Goal: Task Accomplishment & Management: Complete application form

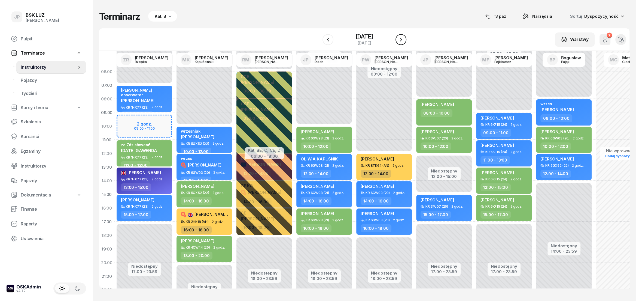
click at [404, 38] on icon "button" at bounding box center [401, 39] width 7 height 7
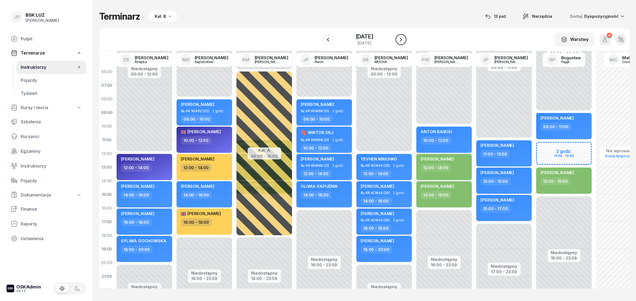
click at [404, 42] on icon "button" at bounding box center [401, 39] width 7 height 7
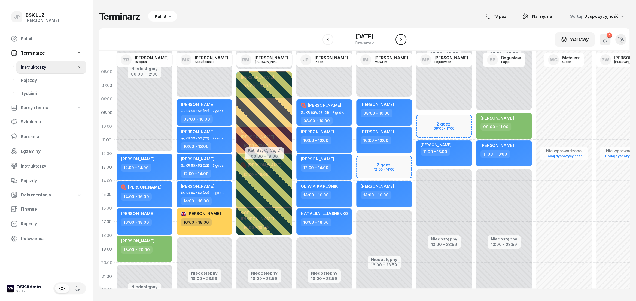
click at [404, 41] on icon "button" at bounding box center [401, 39] width 7 height 7
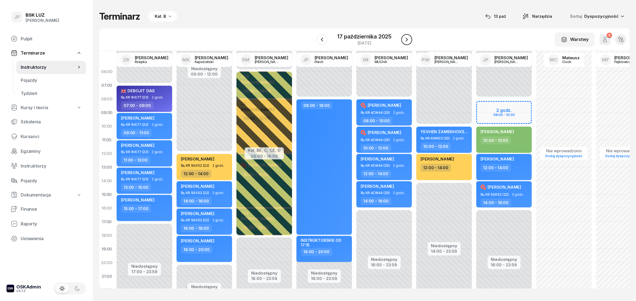
click at [405, 37] on icon "button" at bounding box center [407, 39] width 7 height 7
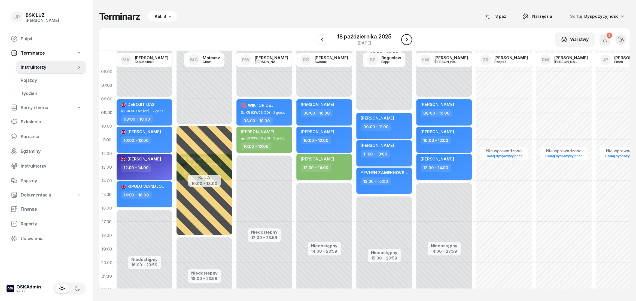
click at [405, 37] on icon "button" at bounding box center [407, 39] width 7 height 7
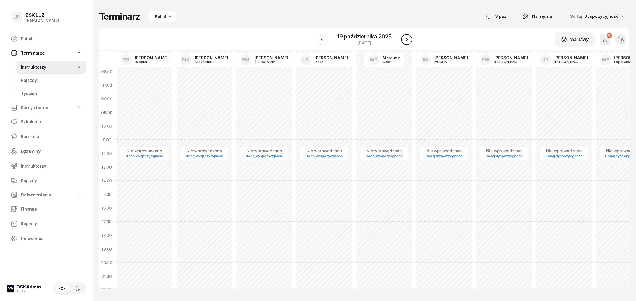
click at [405, 37] on icon "button" at bounding box center [407, 39] width 7 height 7
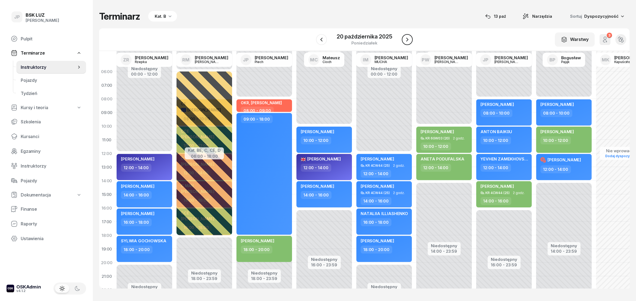
click at [409, 41] on icon "button" at bounding box center [407, 39] width 7 height 7
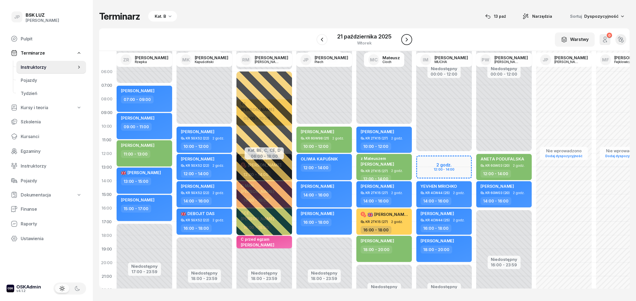
click at [409, 42] on icon "button" at bounding box center [407, 39] width 7 height 7
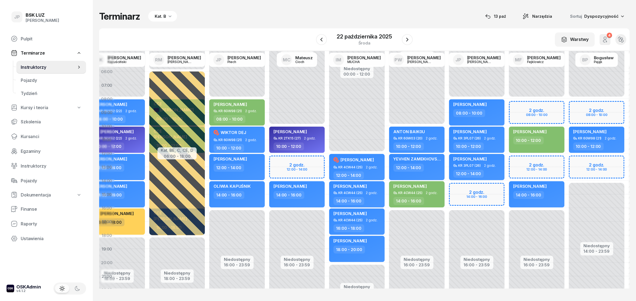
scroll to position [0, 117]
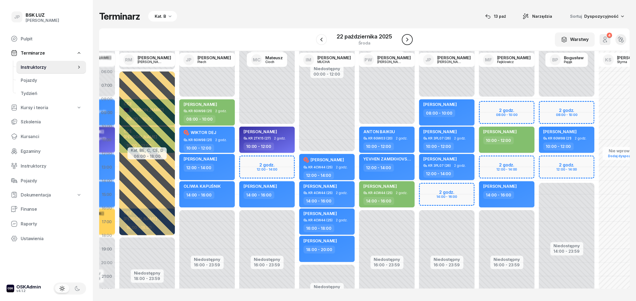
click at [409, 40] on icon "button" at bounding box center [407, 39] width 7 height 7
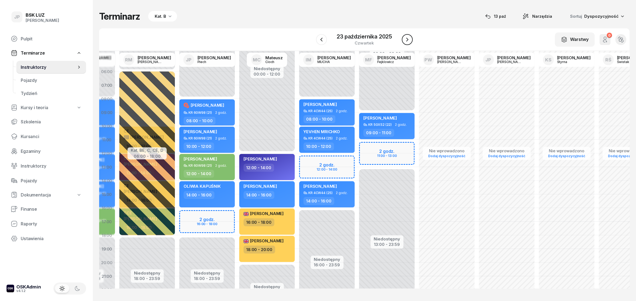
click at [409, 40] on icon "button" at bounding box center [407, 39] width 7 height 7
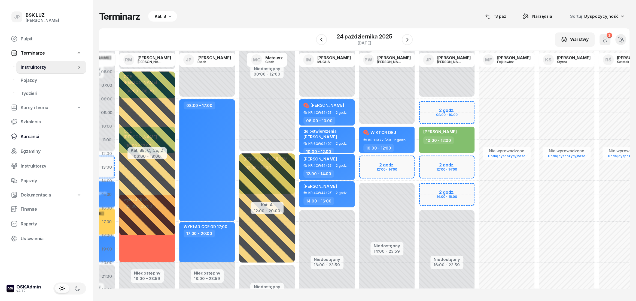
click at [31, 137] on span "Kursanci" at bounding box center [51, 136] width 61 height 5
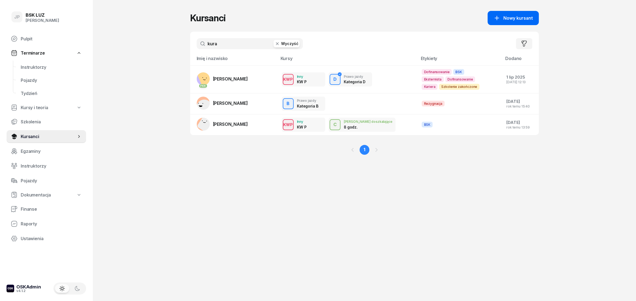
click at [502, 19] on div "Nowy kursant" at bounding box center [513, 18] width 39 height 7
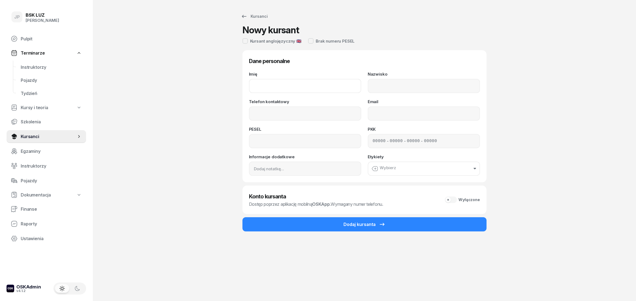
click at [262, 90] on input "Imię" at bounding box center [305, 86] width 112 height 14
type input "[PERSON_NAME]"
type input "I"
type input "MIAZGA"
click at [284, 113] on input "Telefon kontaktowy" at bounding box center [305, 113] width 112 height 14
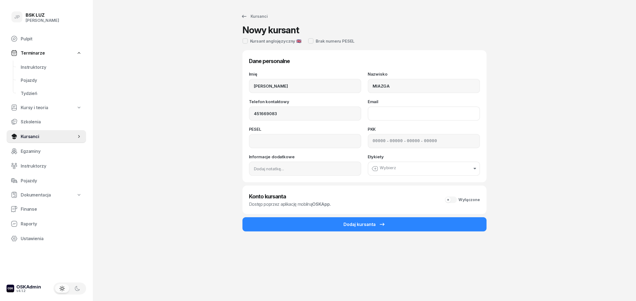
type input "451 669 083"
click at [383, 119] on input "Email" at bounding box center [424, 113] width 112 height 14
type input "KAROLMIAZGA36@GMAIL.COM"
click at [278, 144] on input at bounding box center [305, 141] width 112 height 14
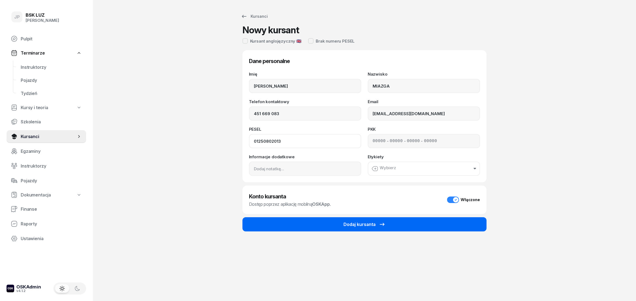
type input "01250802013"
click at [356, 225] on div "Dodaj kursanta" at bounding box center [365, 224] width 42 height 7
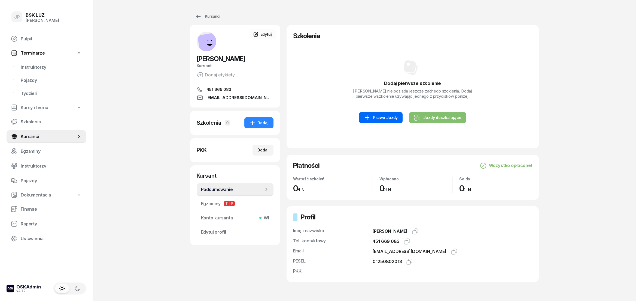
click at [383, 121] on link "Prawo Jazdy" at bounding box center [381, 117] width 44 height 11
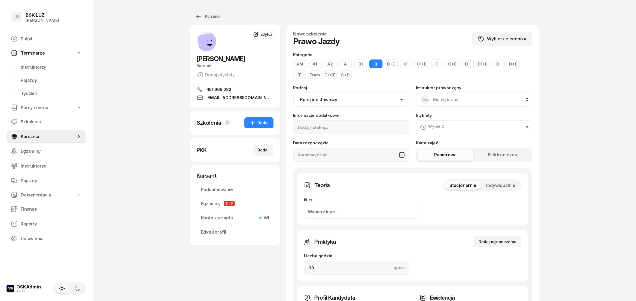
click at [527, 130] on button "Wybierz" at bounding box center [474, 127] width 116 height 14
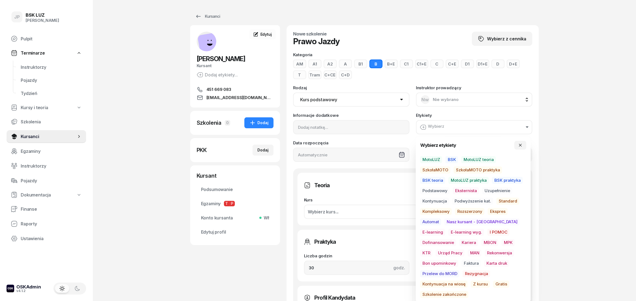
click at [435, 161] on span "MotoLUZ" at bounding box center [431, 159] width 22 height 7
click at [441, 210] on span "Kompleksowy" at bounding box center [436, 211] width 32 height 7
click at [445, 229] on span "E-learning" at bounding box center [432, 232] width 25 height 7
click at [436, 191] on span "Podstawowy" at bounding box center [434, 191] width 29 height 7
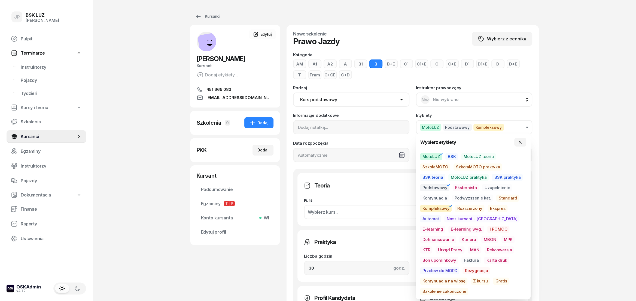
scroll to position [91, 0]
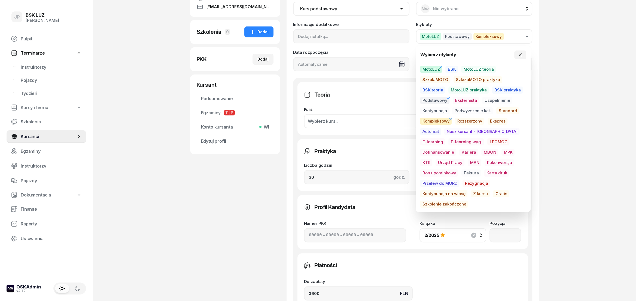
click at [237, 241] on div "KAROL MIAZGA Kursant Dodaj etykiety... 451 669 083 KAROLMIAZGA36@GMAIL.COM KM K…" at bounding box center [235, 170] width 90 height 473
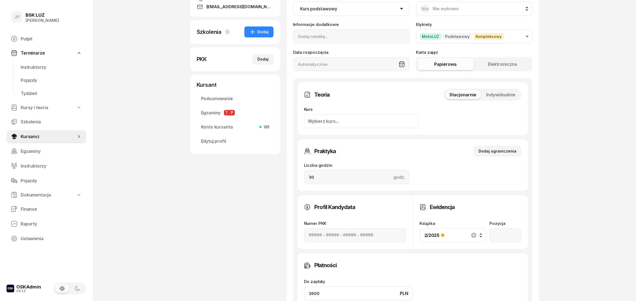
drag, startPoint x: 321, startPoint y: 292, endPoint x: 304, endPoint y: 294, distance: 17.0
click at [304, 294] on input "3600" at bounding box center [358, 293] width 109 height 14
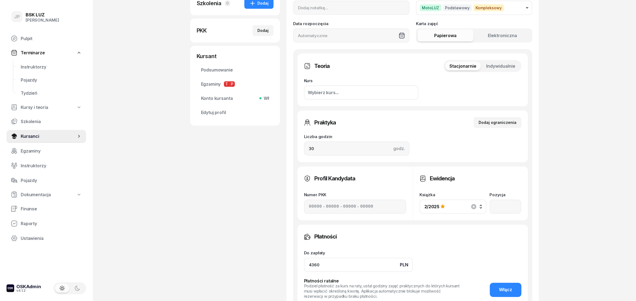
scroll to position [182, 0]
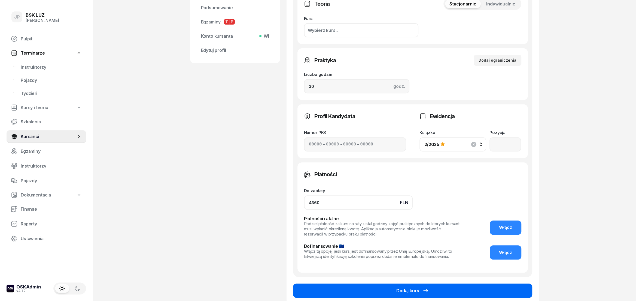
type input "4360"
click at [404, 291] on div "Dodaj kurs" at bounding box center [413, 290] width 33 height 7
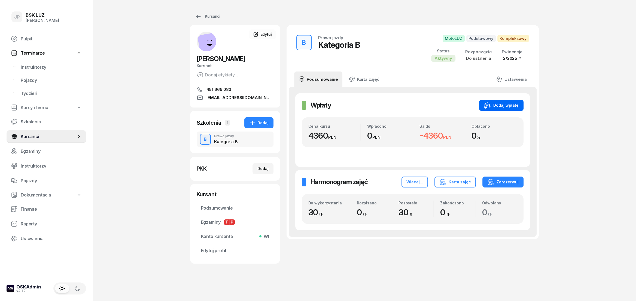
click at [490, 108] on icon "button" at bounding box center [487, 106] width 5 height 4
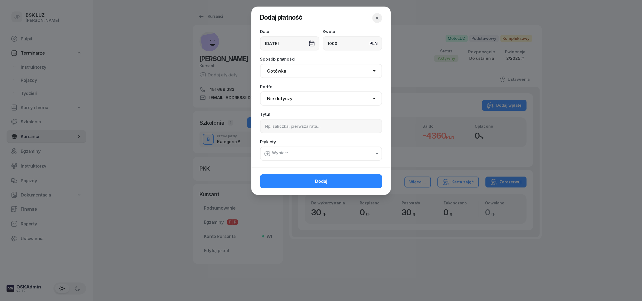
type input "1000"
click at [292, 127] on input at bounding box center [321, 126] width 122 height 14
type input "I RATA"
click at [379, 153] on button "Wybierz" at bounding box center [321, 153] width 122 height 14
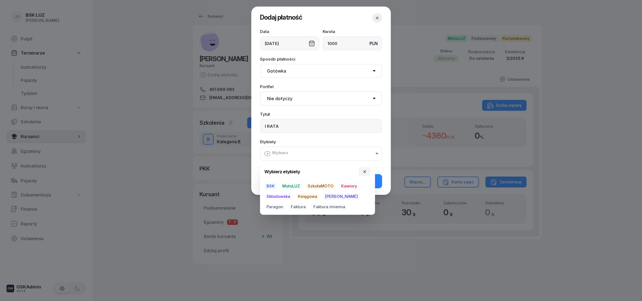
click at [294, 184] on span "MotoLUZ" at bounding box center [291, 185] width 22 height 7
click at [283, 195] on span "Skłodowska" at bounding box center [278, 196] width 28 height 7
click at [326, 259] on div at bounding box center [321, 150] width 642 height 301
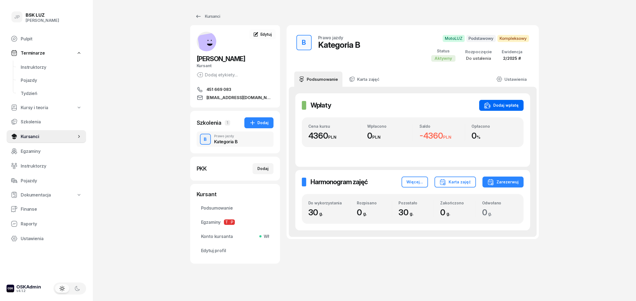
click at [493, 107] on div "Dodaj wpłatę" at bounding box center [501, 105] width 35 height 7
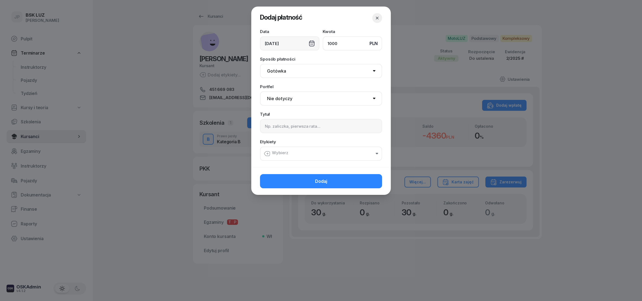
type input "1000"
click at [287, 129] on input at bounding box center [321, 126] width 122 height 14
type input "I RATA"
click at [368, 151] on button "Wybierz" at bounding box center [321, 153] width 122 height 14
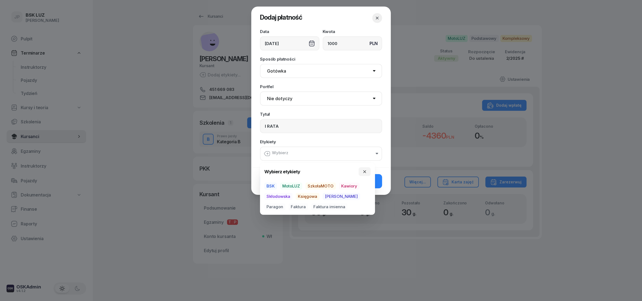
click at [292, 187] on span "MotoLUZ" at bounding box center [291, 185] width 22 height 7
click at [283, 197] on span "Skłodowska" at bounding box center [278, 196] width 28 height 7
click at [363, 171] on icon "button" at bounding box center [365, 172] width 4 height 4
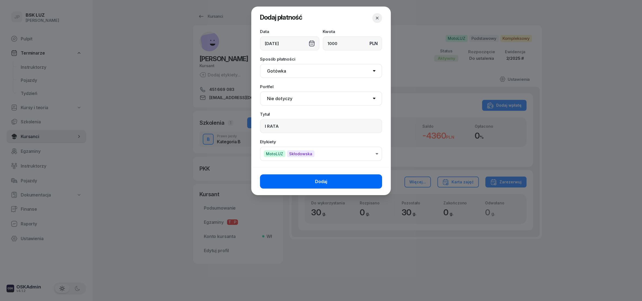
click at [345, 181] on button "Dodaj" at bounding box center [321, 181] width 122 height 14
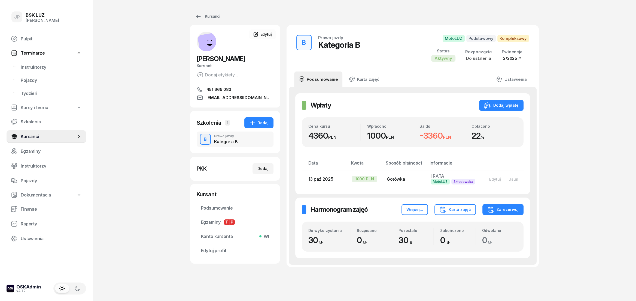
click at [37, 53] on span "Terminarze" at bounding box center [33, 52] width 24 height 5
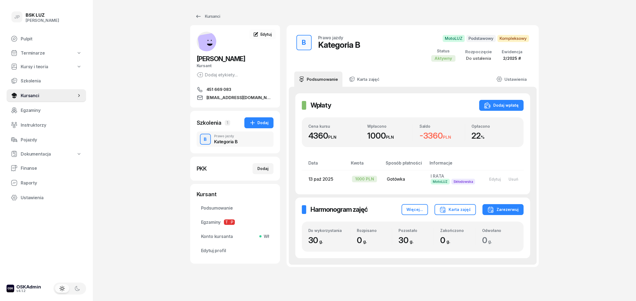
click at [35, 52] on span "Terminarze" at bounding box center [33, 52] width 24 height 5
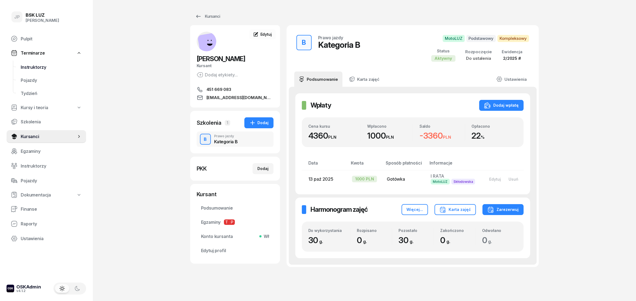
click at [35, 66] on span "Instruktorzy" at bounding box center [51, 67] width 61 height 5
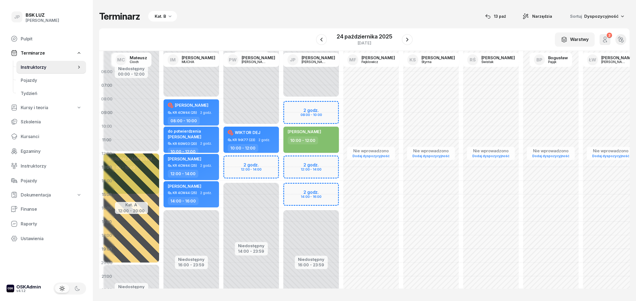
scroll to position [0, 257]
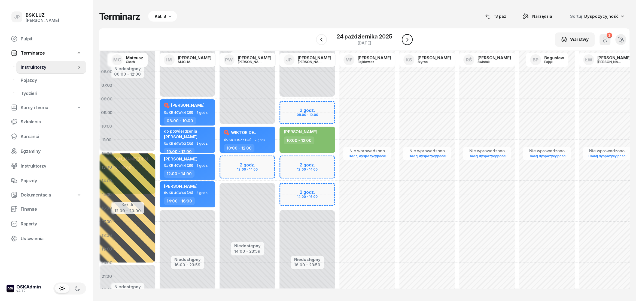
click at [406, 40] on icon "button" at bounding box center [407, 39] width 7 height 7
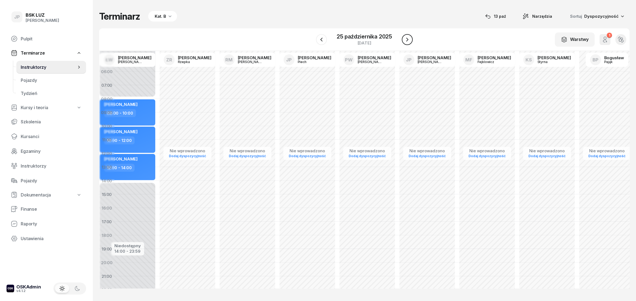
click at [406, 40] on icon "button" at bounding box center [407, 39] width 7 height 7
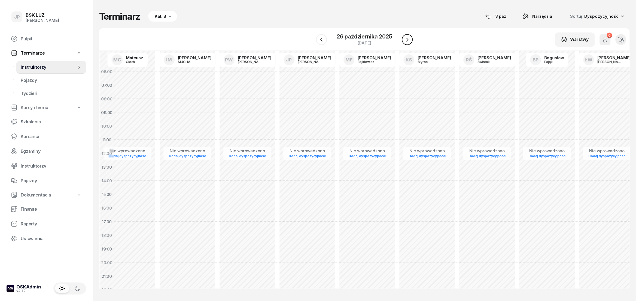
click at [406, 40] on icon "button" at bounding box center [407, 39] width 7 height 7
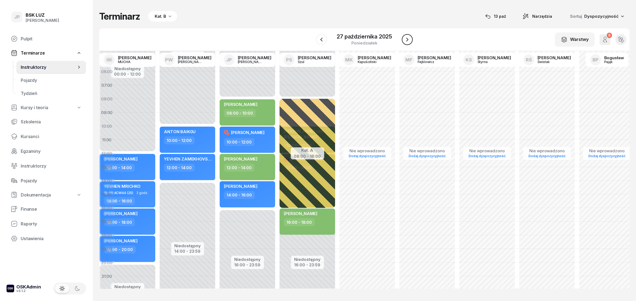
click at [406, 40] on icon "button" at bounding box center [407, 39] width 7 height 7
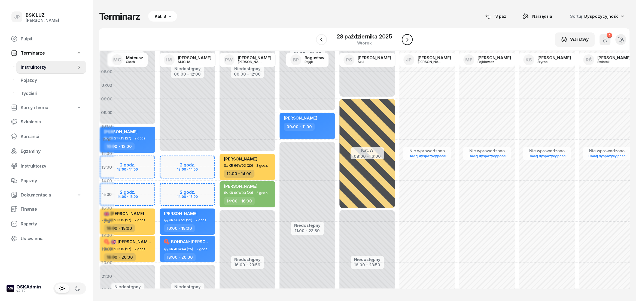
click at [406, 40] on icon "button" at bounding box center [407, 39] width 7 height 7
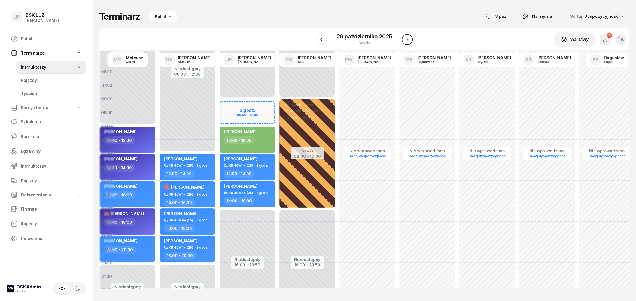
click at [406, 40] on icon "button" at bounding box center [407, 39] width 7 height 7
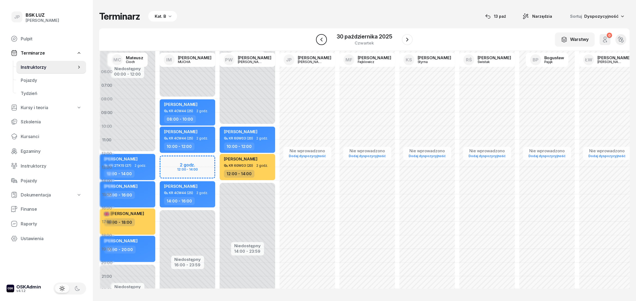
click at [323, 40] on icon "button" at bounding box center [321, 39] width 7 height 7
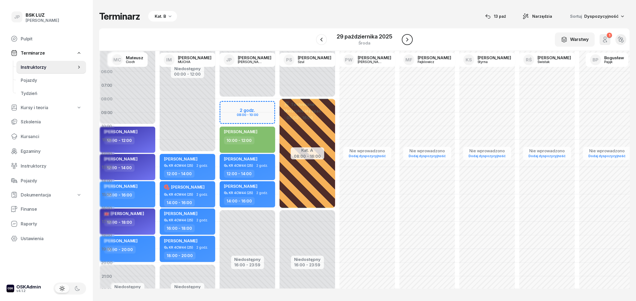
click at [404, 38] on icon "button" at bounding box center [407, 39] width 7 height 7
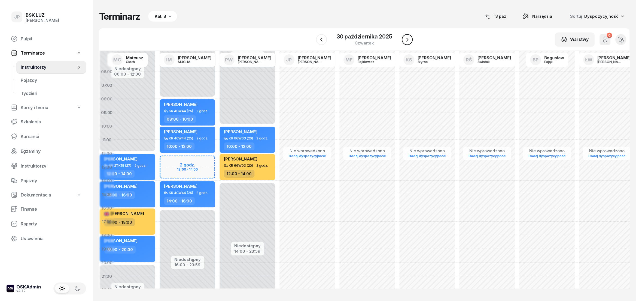
click at [404, 38] on button "button" at bounding box center [407, 39] width 11 height 11
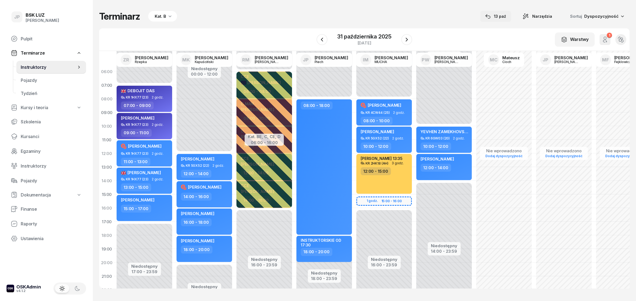
click at [505, 12] on button "13 paź" at bounding box center [496, 16] width 31 height 11
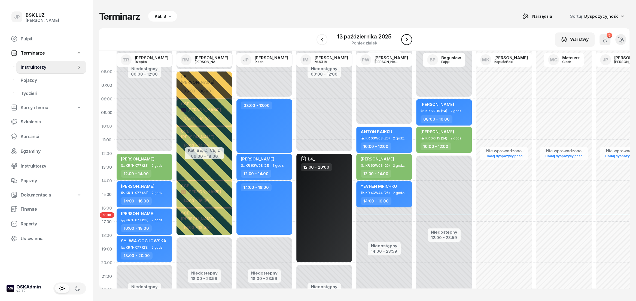
click at [406, 40] on icon "button" at bounding box center [407, 39] width 7 height 7
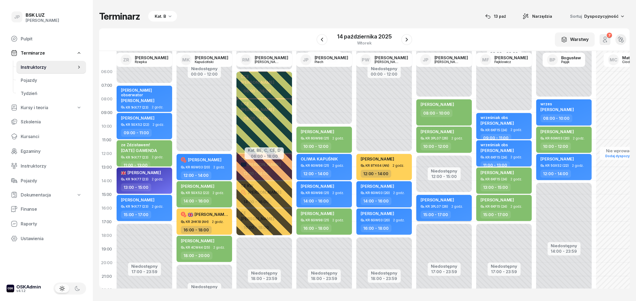
click at [441, 200] on span "[PERSON_NAME]" at bounding box center [438, 199] width 34 height 5
select select "15"
select select "17"
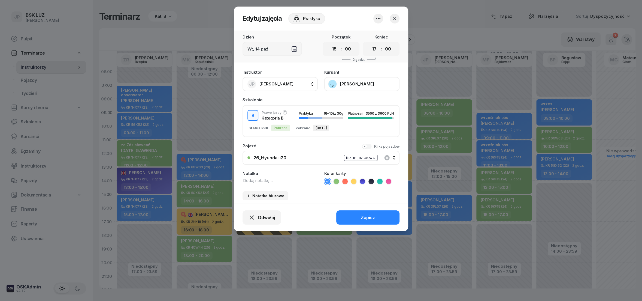
click at [330, 84] on button "[PERSON_NAME]" at bounding box center [361, 84] width 75 height 14
click at [337, 100] on div "Otwórz profil" at bounding box center [342, 101] width 26 height 5
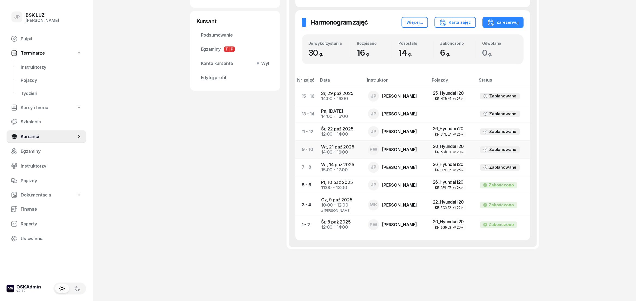
scroll to position [222, 0]
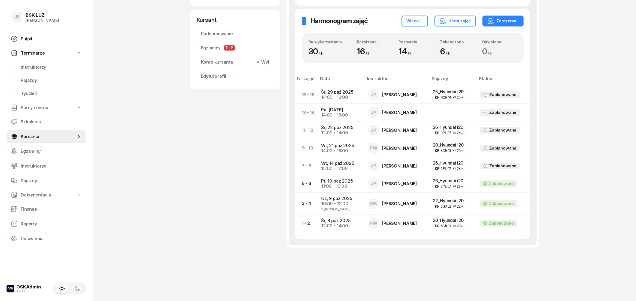
click at [33, 39] on span "Pulpit" at bounding box center [51, 38] width 61 height 5
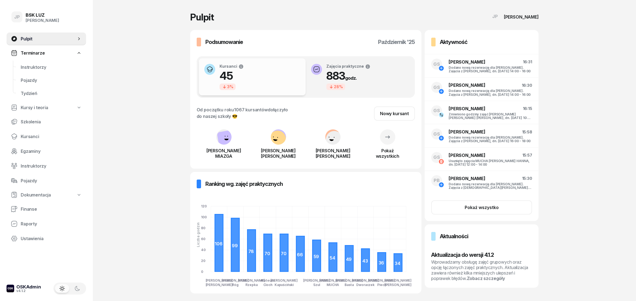
click at [43, 55] on span "Terminarze" at bounding box center [33, 52] width 24 height 5
click at [35, 53] on span "Terminarze" at bounding box center [33, 52] width 24 height 5
click at [30, 38] on span "Pulpit" at bounding box center [49, 38] width 56 height 5
click at [28, 40] on span "Pulpit" at bounding box center [49, 38] width 56 height 5
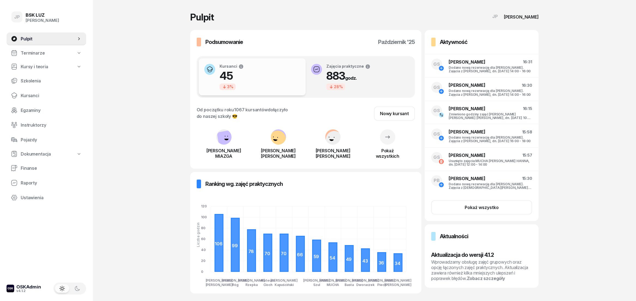
click at [30, 52] on span "Terminarze" at bounding box center [33, 52] width 24 height 5
click at [40, 65] on span "Instruktorzy" at bounding box center [51, 67] width 61 height 5
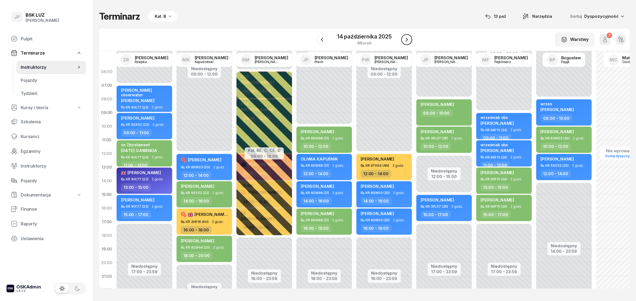
click at [404, 42] on icon "button" at bounding box center [407, 39] width 7 height 7
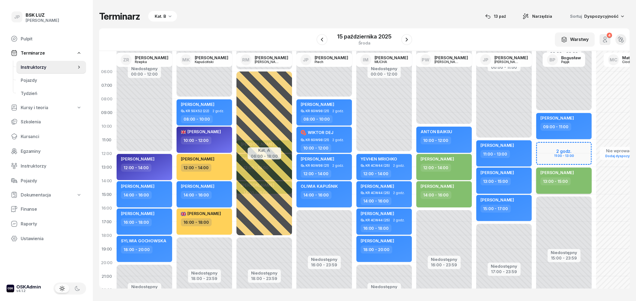
click at [557, 171] on span "[PERSON_NAME]" at bounding box center [558, 172] width 34 height 5
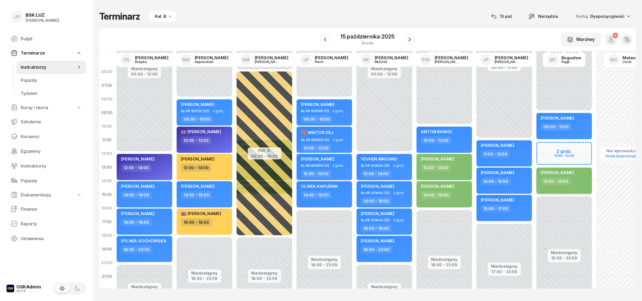
select select "13"
select select "15"
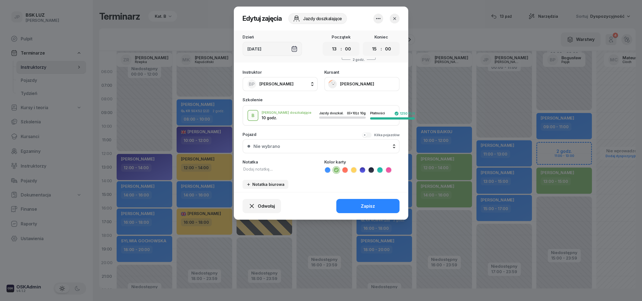
click at [332, 84] on button "[PERSON_NAME]" at bounding box center [361, 84] width 75 height 14
click at [341, 102] on div "Otwórz profil" at bounding box center [342, 101] width 26 height 5
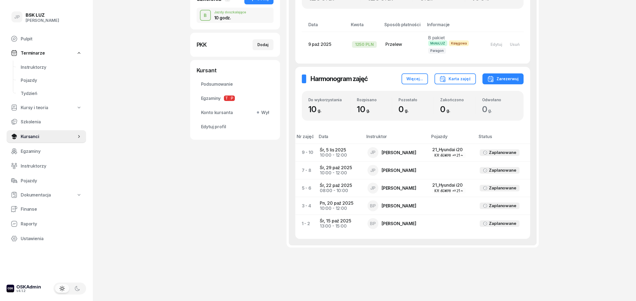
scroll to position [110, 0]
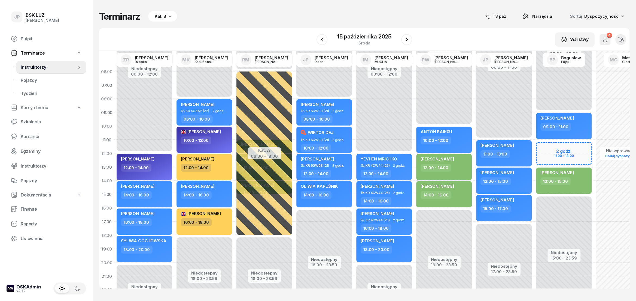
click at [40, 18] on div "[PERSON_NAME]" at bounding box center [43, 20] width 34 height 5
click at [32, 52] on span "Terminarze" at bounding box center [33, 52] width 24 height 5
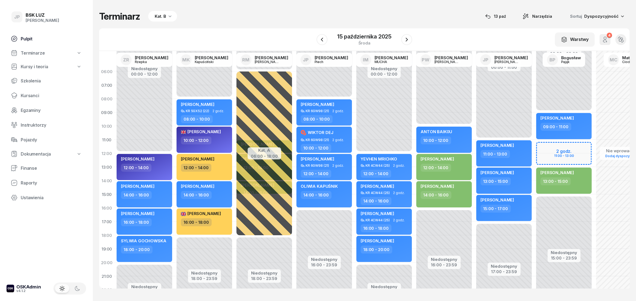
click at [31, 36] on span "Pulpit" at bounding box center [51, 38] width 61 height 5
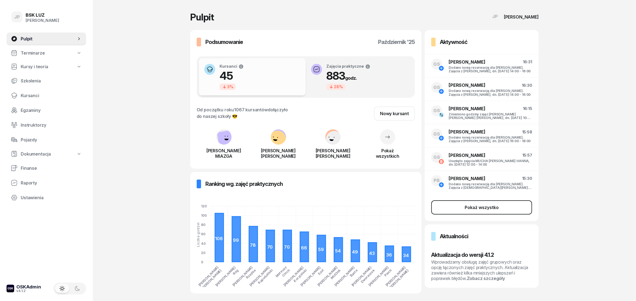
click at [485, 211] on button "Pokaż wszystko" at bounding box center [481, 207] width 101 height 14
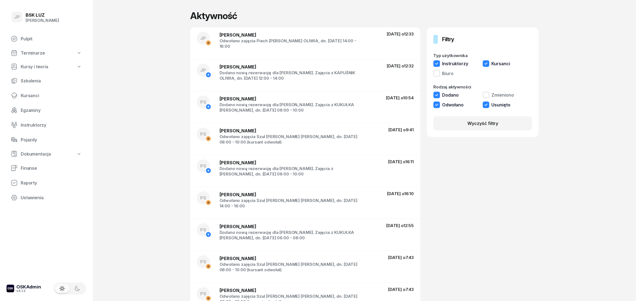
click at [436, 73] on button "Biuro" at bounding box center [444, 74] width 20 height 8
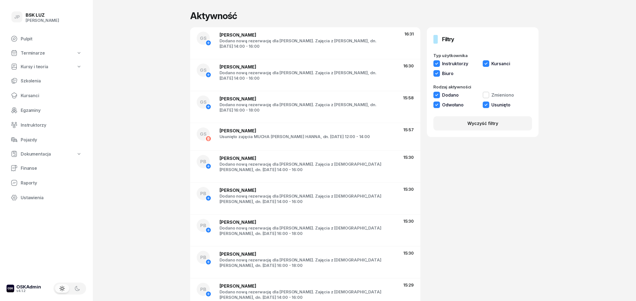
click at [438, 74] on button "Biuro" at bounding box center [444, 74] width 20 height 8
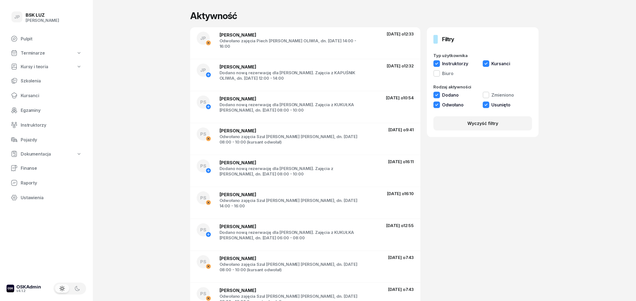
click at [488, 63] on button "Kursanci" at bounding box center [497, 64] width 28 height 8
click at [485, 64] on button "Kursanci" at bounding box center [497, 64] width 28 height 8
click at [437, 75] on button "Biuro" at bounding box center [444, 74] width 20 height 8
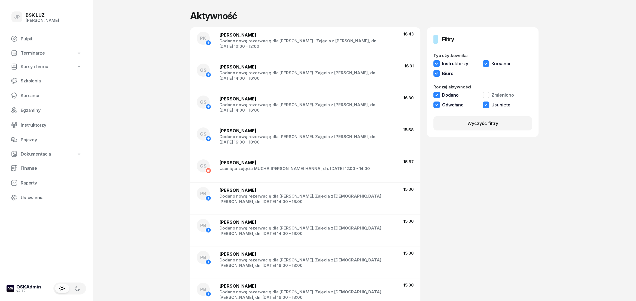
click at [22, 37] on span "Pulpit" at bounding box center [51, 38] width 61 height 5
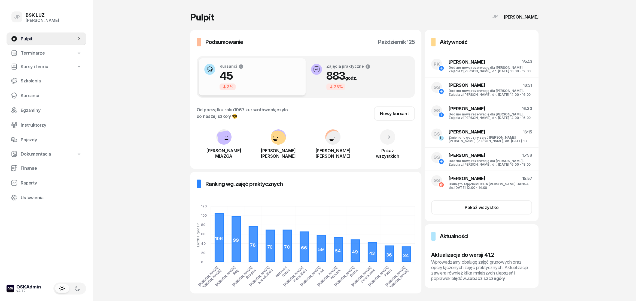
click at [466, 59] on span "[PERSON_NAME]" at bounding box center [467, 62] width 37 height 7
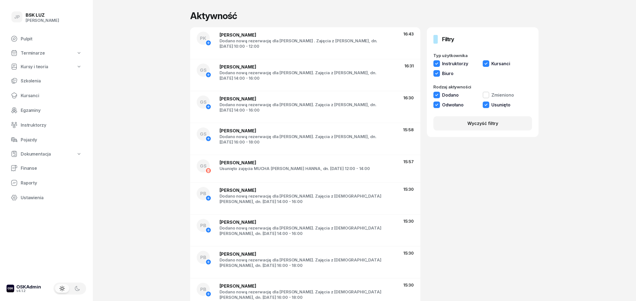
click at [32, 51] on span "Terminarze" at bounding box center [33, 52] width 24 height 5
click at [38, 67] on span "Instruktorzy" at bounding box center [51, 67] width 61 height 5
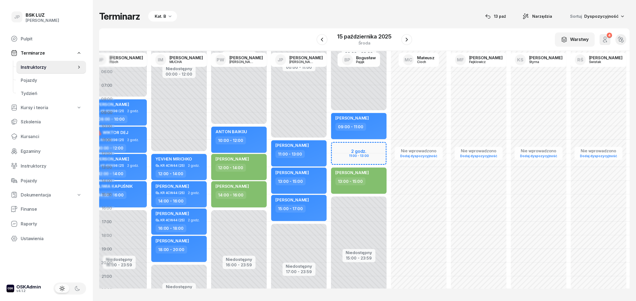
scroll to position [0, 221]
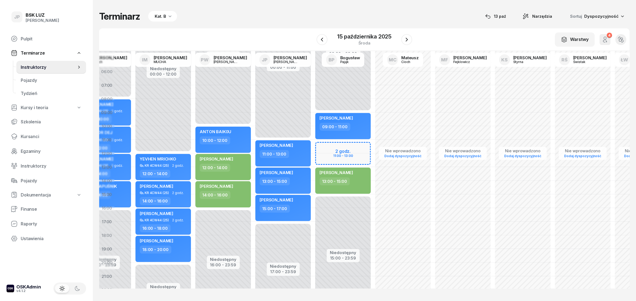
click at [594, 16] on span "Dyspozycyjność" at bounding box center [602, 16] width 34 height 5
click at [547, 16] on span "Narzędzia" at bounding box center [543, 16] width 20 height 7
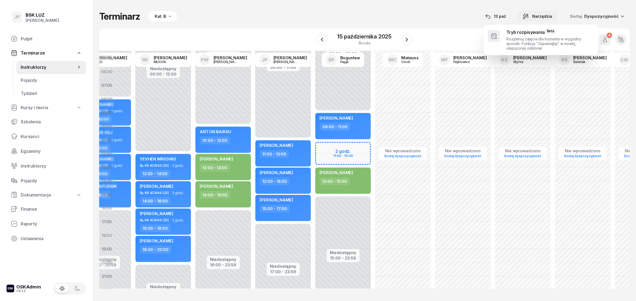
click at [547, 16] on span "Narzędzia" at bounding box center [543, 16] width 20 height 7
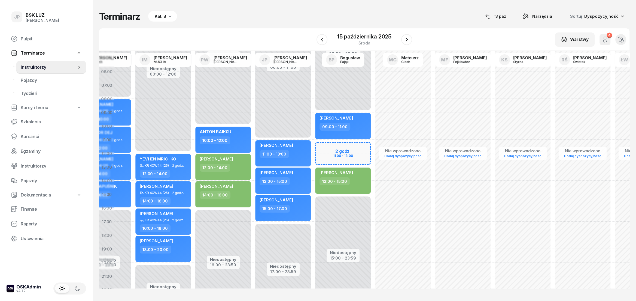
click at [168, 17] on icon "button" at bounding box center [169, 15] width 5 height 5
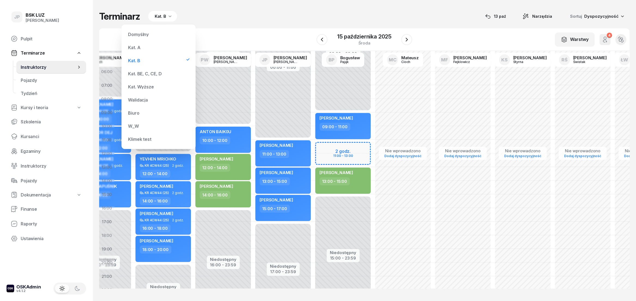
click at [140, 113] on div "Biuro" at bounding box center [158, 112] width 65 height 11
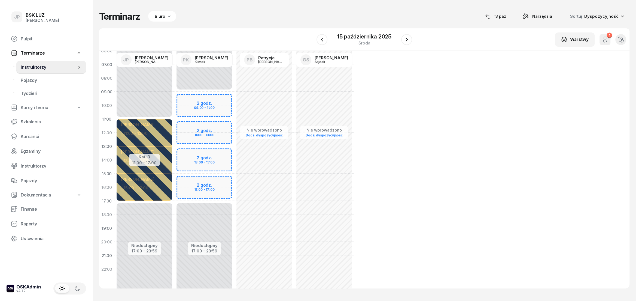
scroll to position [32, 0]
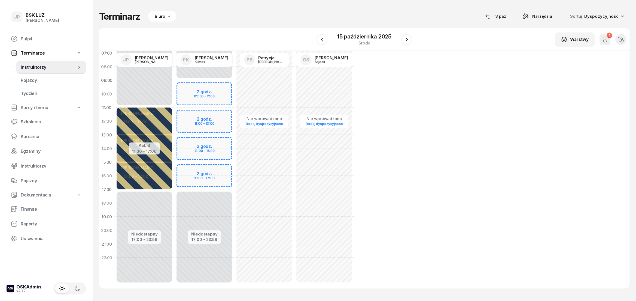
click at [169, 16] on icon "button" at bounding box center [169, 15] width 5 height 5
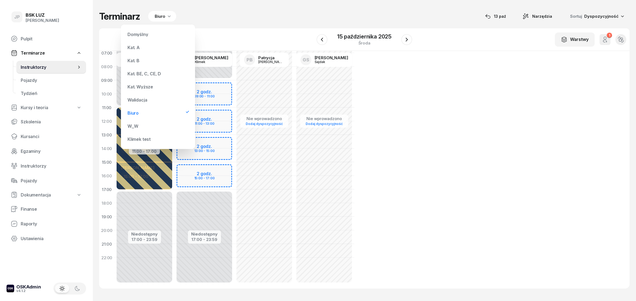
click at [138, 59] on div "Kat. B" at bounding box center [134, 60] width 12 height 4
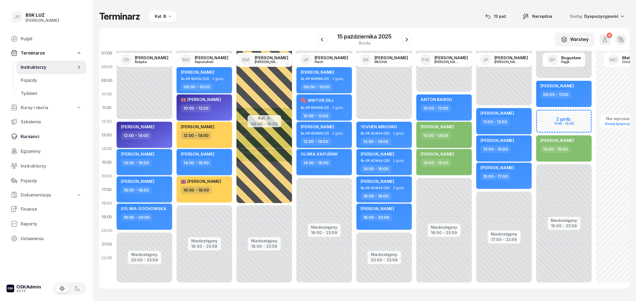
click at [30, 134] on span "Kursanci" at bounding box center [51, 136] width 61 height 5
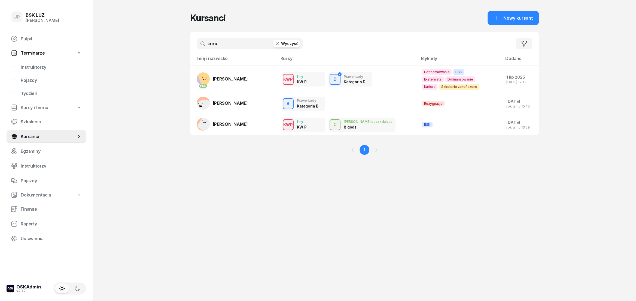
click at [285, 42] on button "Wyczyść" at bounding box center [287, 44] width 26 height 8
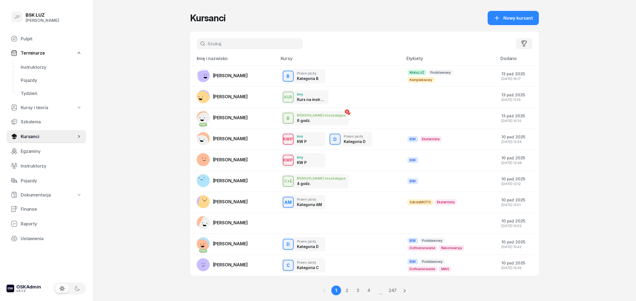
click at [226, 44] on input "text" at bounding box center [250, 43] width 106 height 11
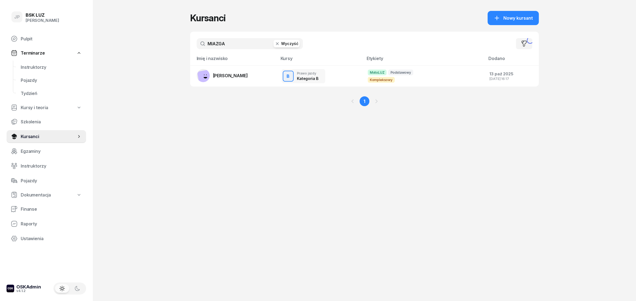
type input "MIAZGA"
click at [235, 76] on span "[PERSON_NAME]" at bounding box center [230, 75] width 35 height 5
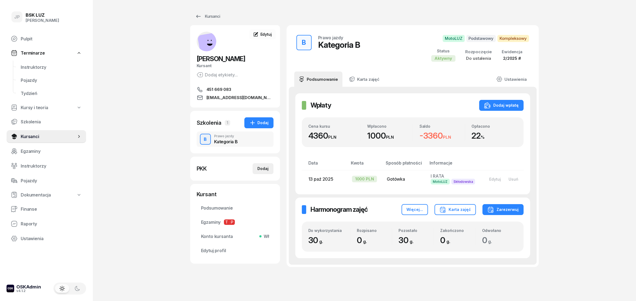
click at [266, 169] on div "Dodaj" at bounding box center [263, 168] width 11 height 7
select select
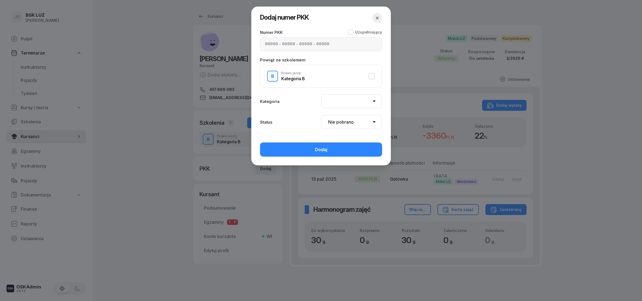
click at [271, 40] on div "- - -" at bounding box center [321, 44] width 122 height 14
click at [271, 45] on input at bounding box center [271, 44] width 13 height 5
type input "42540"
type input "65094"
type input "42593"
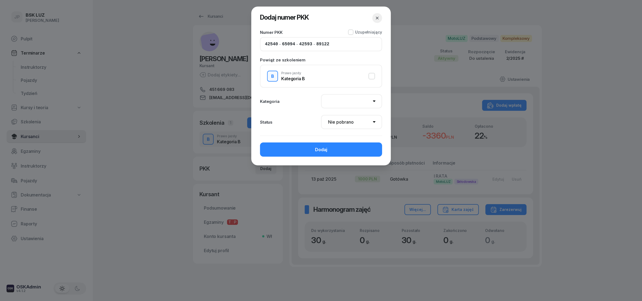
type input "89122"
select select "B"
click option "B" at bounding box center [0, 0] width 0 height 0
click at [341, 146] on button "Dodaj" at bounding box center [321, 149] width 122 height 14
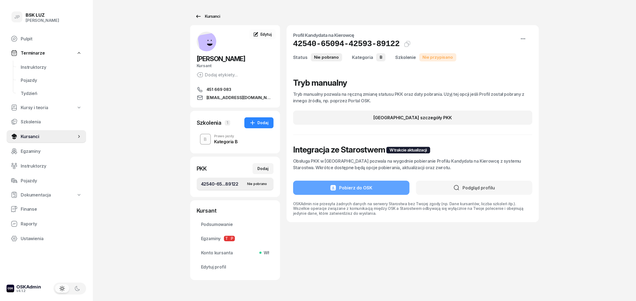
click at [210, 17] on div "Kursanci" at bounding box center [207, 16] width 25 height 7
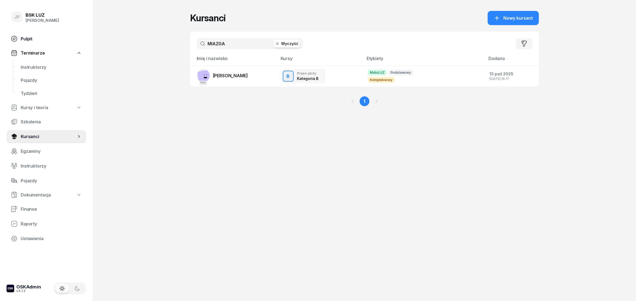
click at [29, 38] on span "Pulpit" at bounding box center [51, 38] width 61 height 5
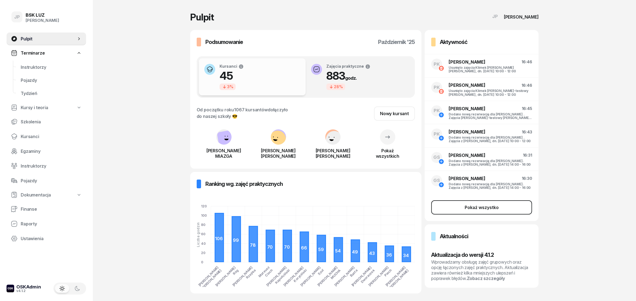
click at [477, 205] on div "Pokaż wszystko" at bounding box center [482, 207] width 34 height 5
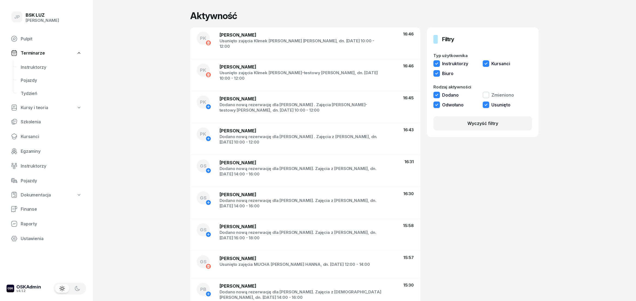
click at [23, 52] on span "Terminarze" at bounding box center [33, 52] width 24 height 5
click at [35, 52] on span "Terminarze" at bounding box center [33, 52] width 24 height 5
click at [34, 63] on link "Instruktorzy" at bounding box center [51, 67] width 70 height 13
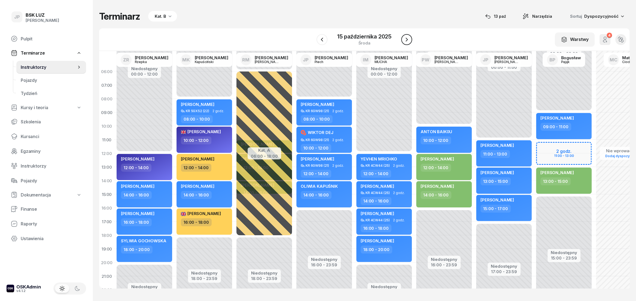
click at [409, 43] on button "button" at bounding box center [406, 39] width 11 height 11
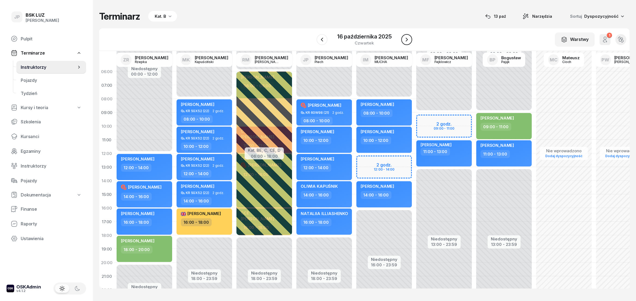
click at [409, 43] on button "button" at bounding box center [406, 39] width 11 height 11
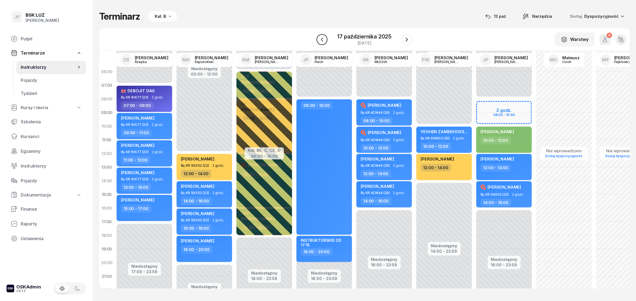
click at [327, 40] on button "button" at bounding box center [322, 39] width 11 height 11
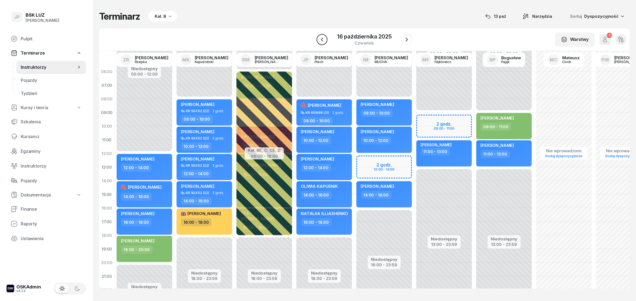
click at [327, 40] on button "button" at bounding box center [322, 39] width 11 height 11
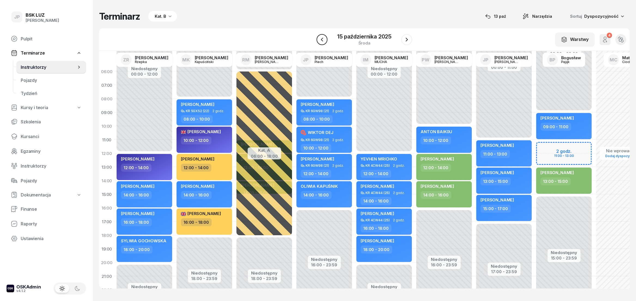
click at [321, 42] on icon "button" at bounding box center [322, 39] width 7 height 7
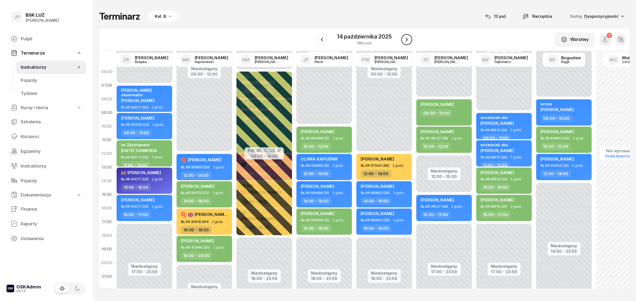
click at [404, 40] on icon "button" at bounding box center [407, 39] width 7 height 7
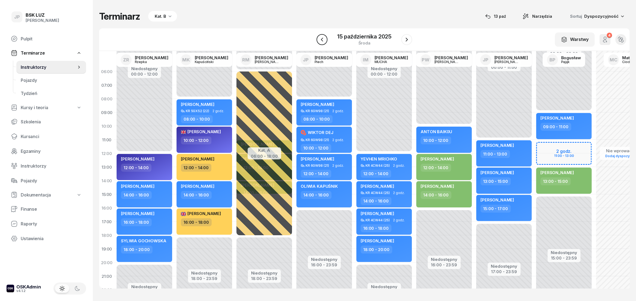
click at [322, 40] on icon "button" at bounding box center [322, 39] width 2 height 4
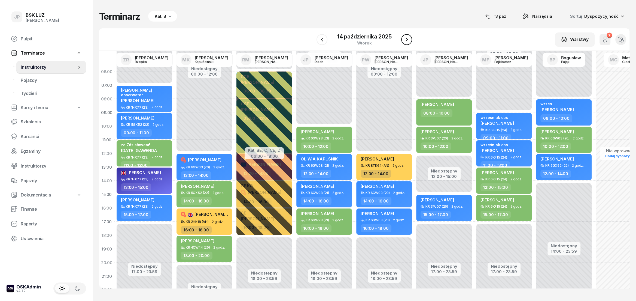
click at [408, 40] on icon "button" at bounding box center [407, 39] width 7 height 7
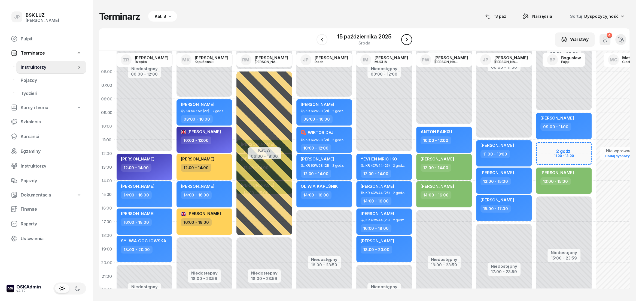
click at [408, 40] on icon "button" at bounding box center [407, 39] width 7 height 7
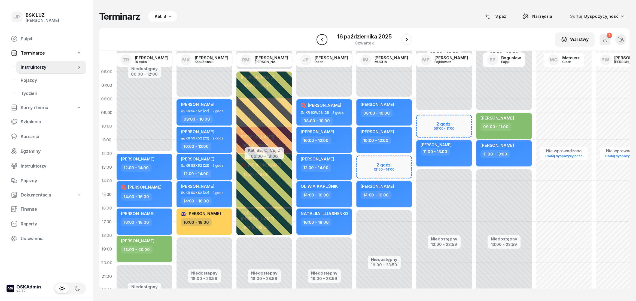
click at [325, 40] on icon "button" at bounding box center [322, 39] width 7 height 7
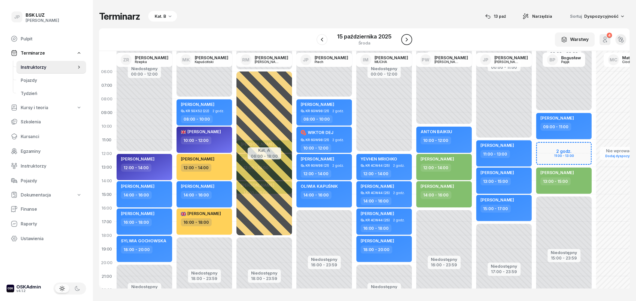
click at [406, 43] on button "button" at bounding box center [406, 39] width 11 height 11
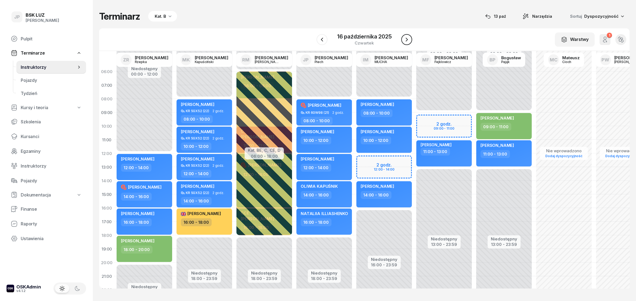
click at [409, 41] on icon "button" at bounding box center [407, 39] width 7 height 7
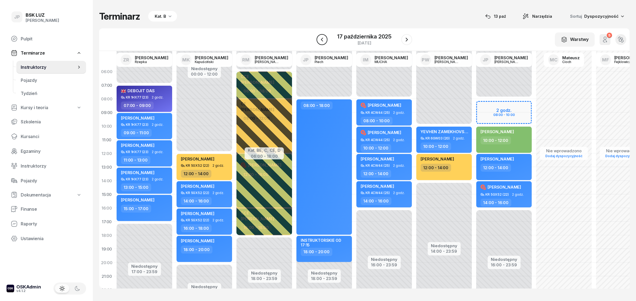
click at [323, 41] on icon "button" at bounding box center [322, 39] width 7 height 7
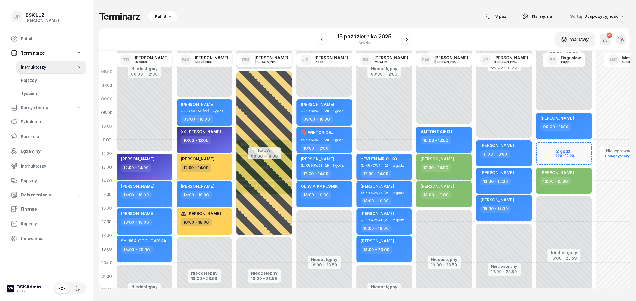
drag, startPoint x: 321, startPoint y: 42, endPoint x: 355, endPoint y: 87, distance: 56.6
click at [320, 42] on icon "button" at bounding box center [322, 39] width 7 height 7
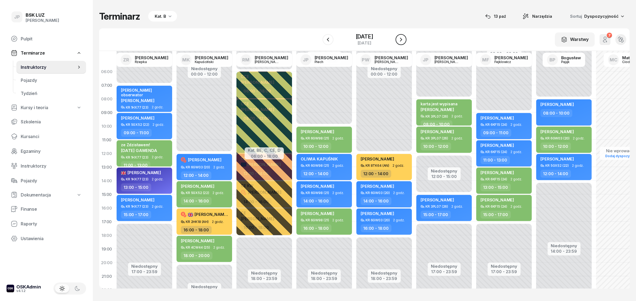
click at [404, 40] on icon "button" at bounding box center [401, 39] width 7 height 7
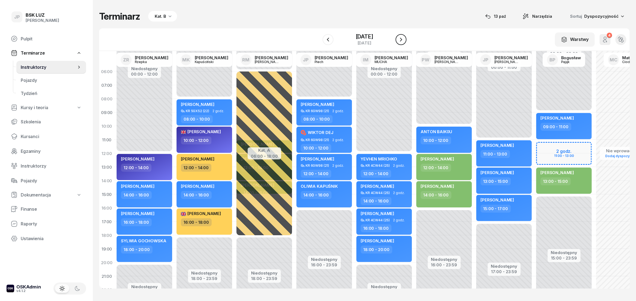
click at [404, 40] on icon "button" at bounding box center [401, 39] width 7 height 7
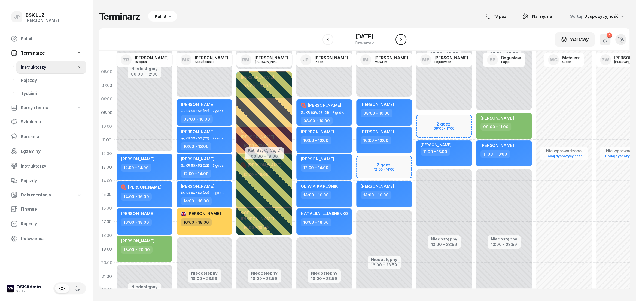
click at [404, 40] on icon "button" at bounding box center [401, 39] width 7 height 7
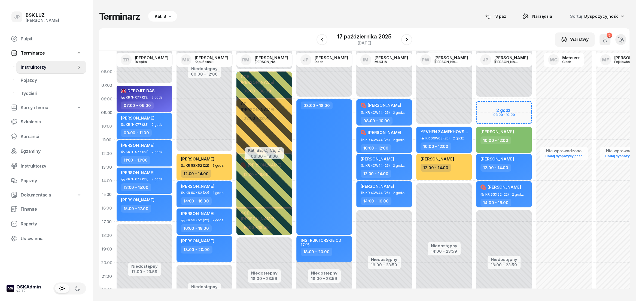
drag, startPoint x: 506, startPoint y: 16, endPoint x: 498, endPoint y: 41, distance: 27.1
click at [506, 15] on div "13 paź" at bounding box center [495, 16] width 21 height 7
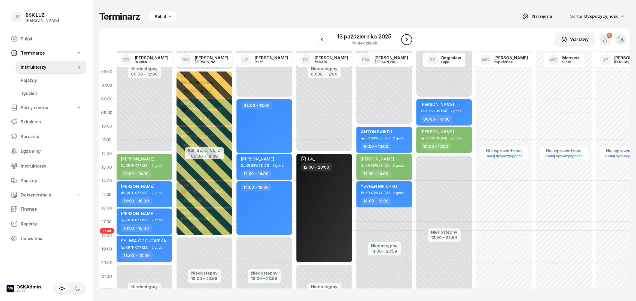
click at [409, 41] on icon "button" at bounding box center [407, 39] width 7 height 7
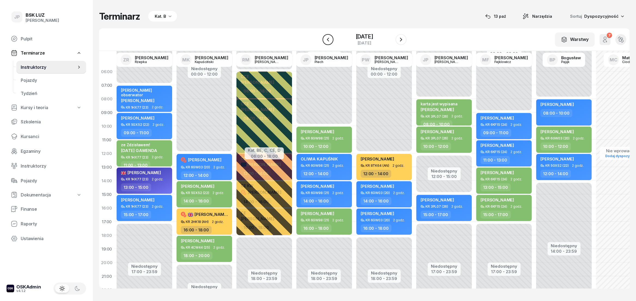
click at [327, 39] on icon "button" at bounding box center [328, 39] width 2 height 4
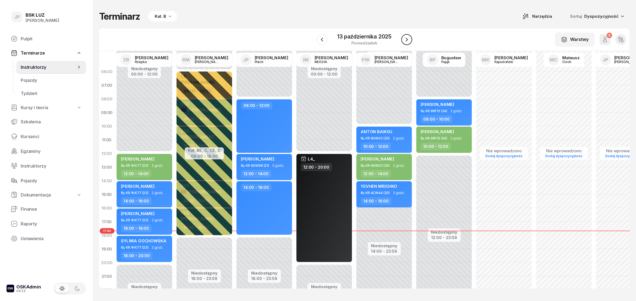
click at [409, 37] on icon "button" at bounding box center [407, 39] width 7 height 7
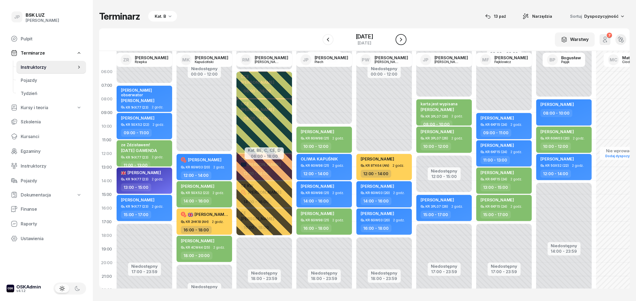
click at [402, 38] on icon "button" at bounding box center [401, 40] width 2 height 4
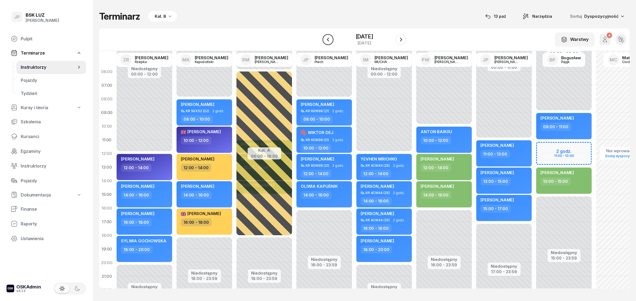
click at [325, 42] on icon "button" at bounding box center [328, 39] width 7 height 7
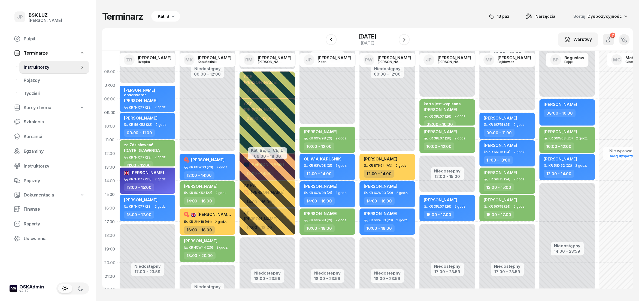
scroll to position [0, 46]
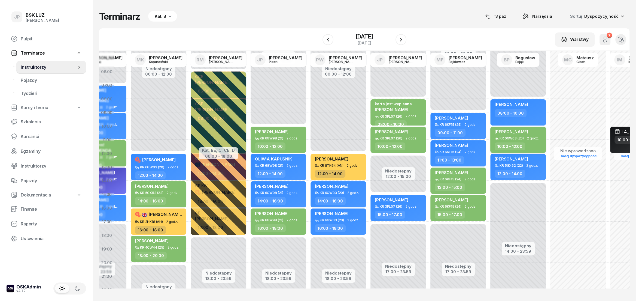
click at [507, 130] on span "[PERSON_NAME]" at bounding box center [512, 131] width 34 height 5
select select "10"
select select "12"
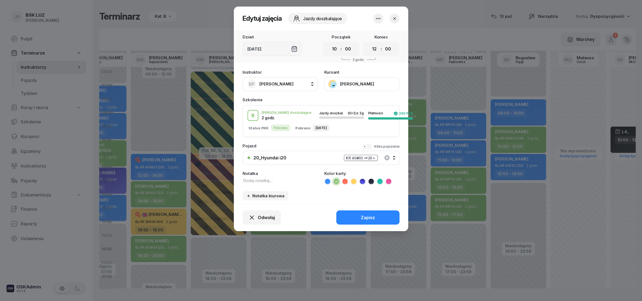
click at [395, 19] on icon "button" at bounding box center [394, 18] width 5 height 5
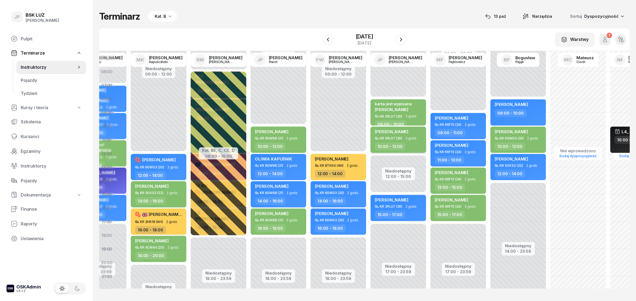
click at [390, 131] on span "[PERSON_NAME]" at bounding box center [392, 131] width 34 height 5
select select "10"
select select "12"
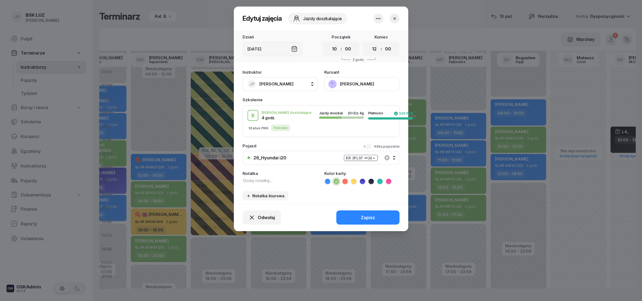
click at [333, 82] on button "[PERSON_NAME]" at bounding box center [361, 84] width 75 height 14
click at [343, 99] on div "Otwórz profil" at bounding box center [342, 101] width 26 height 5
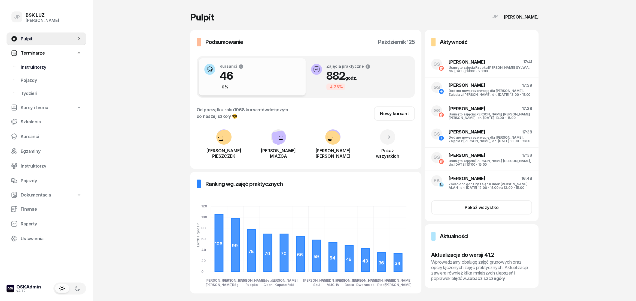
click at [33, 67] on span "Instruktorzy" at bounding box center [51, 67] width 61 height 5
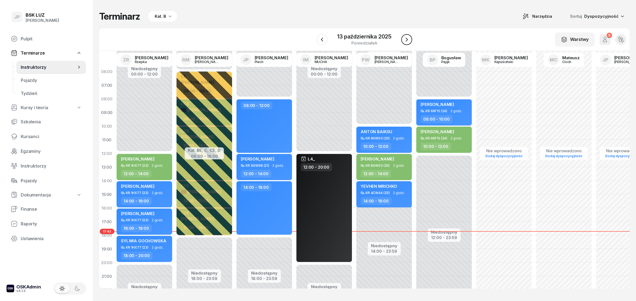
click at [406, 40] on icon "button" at bounding box center [407, 39] width 7 height 7
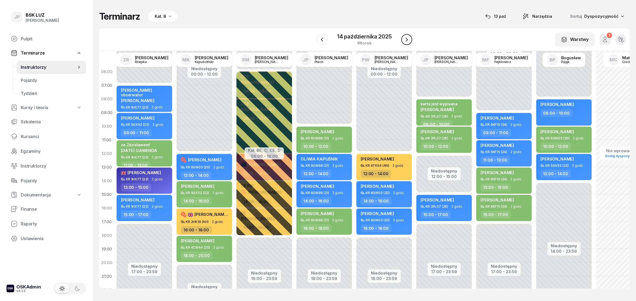
click at [406, 41] on icon "button" at bounding box center [407, 40] width 2 height 4
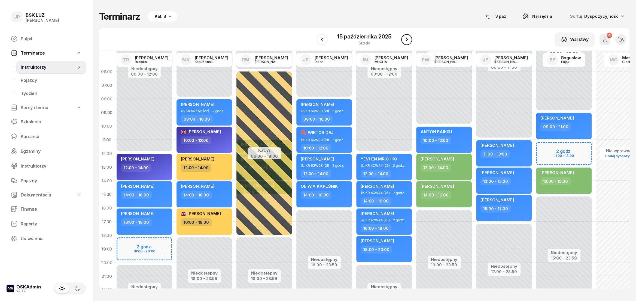
click at [406, 41] on icon "button" at bounding box center [407, 40] width 2 height 4
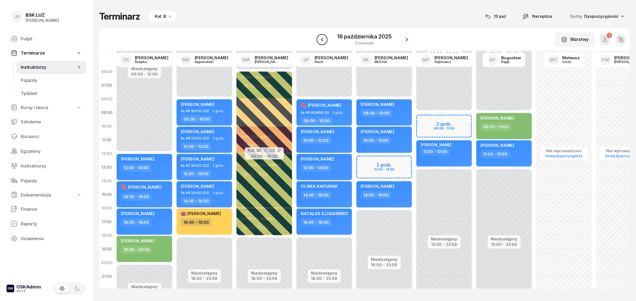
click at [323, 40] on icon "button" at bounding box center [322, 39] width 2 height 4
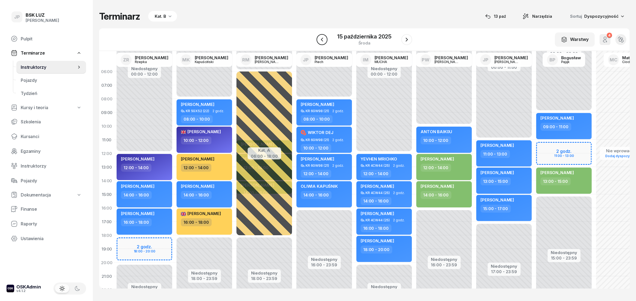
click at [323, 40] on icon "button" at bounding box center [322, 39] width 2 height 4
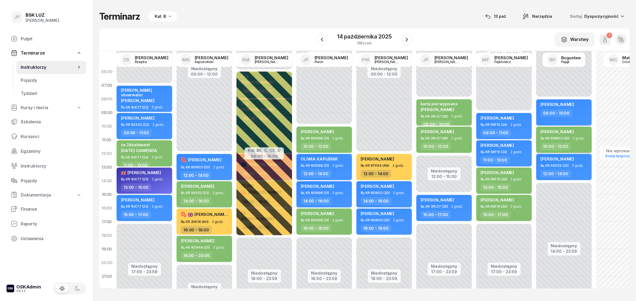
click at [564, 132] on span "[PERSON_NAME]" at bounding box center [558, 131] width 34 height 5
select select "10"
select select "12"
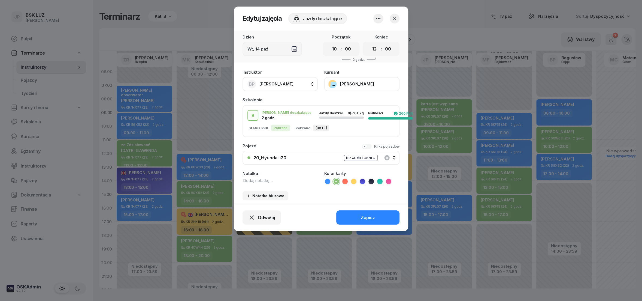
click at [333, 85] on button "[PERSON_NAME]" at bounding box center [361, 84] width 75 height 14
click at [349, 100] on div "Otwórz profil" at bounding box center [342, 101] width 26 height 5
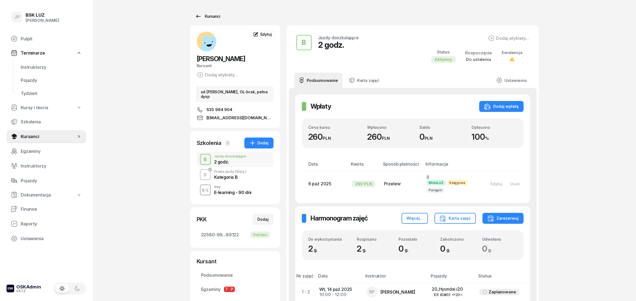
click at [211, 16] on div "Kursanci" at bounding box center [207, 16] width 25 height 7
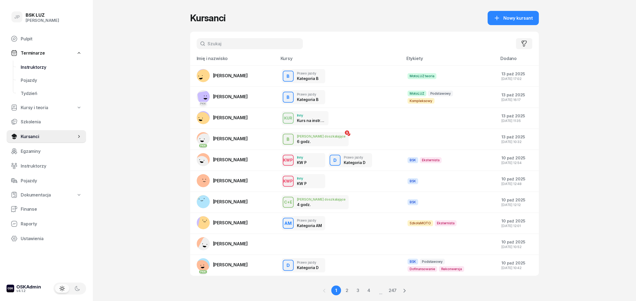
click at [36, 65] on span "Instruktorzy" at bounding box center [51, 67] width 61 height 5
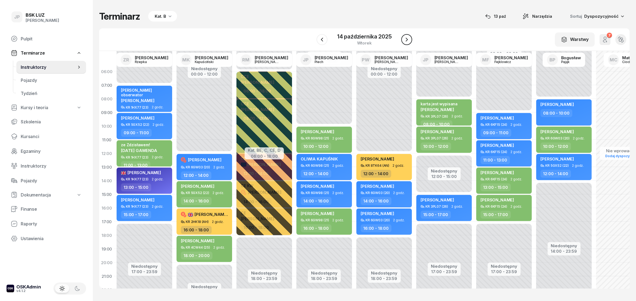
click at [406, 40] on icon "button" at bounding box center [407, 39] width 7 height 7
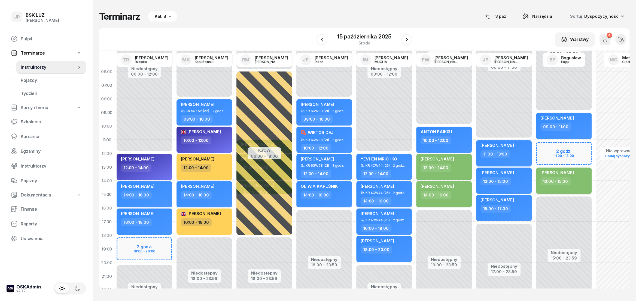
click at [554, 171] on span "[PERSON_NAME]" at bounding box center [558, 172] width 34 height 5
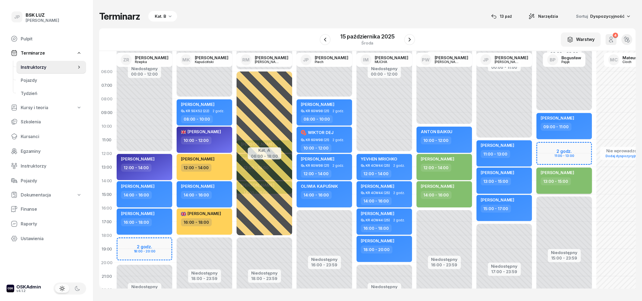
select select "13"
select select "15"
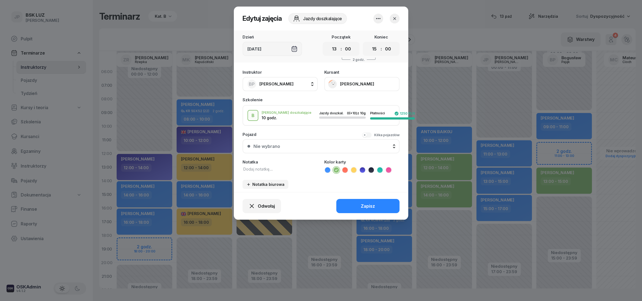
click at [334, 82] on button "[PERSON_NAME]" at bounding box center [361, 84] width 75 height 14
click at [337, 102] on div "Otwórz profil" at bounding box center [342, 101] width 26 height 5
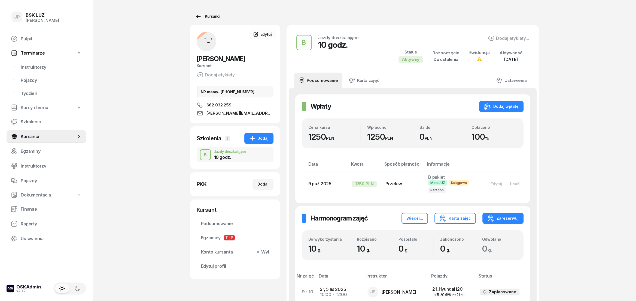
click at [208, 17] on div "Kursanci" at bounding box center [207, 16] width 25 height 7
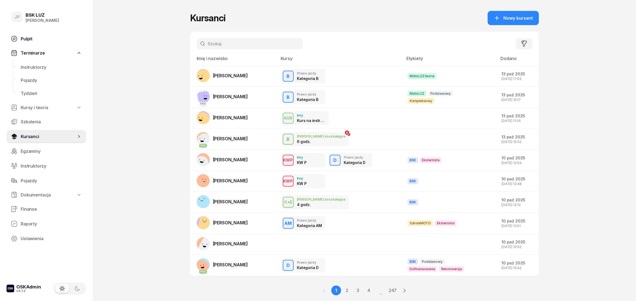
click at [23, 38] on span "Pulpit" at bounding box center [51, 38] width 61 height 5
